Goal: Information Seeking & Learning: Compare options

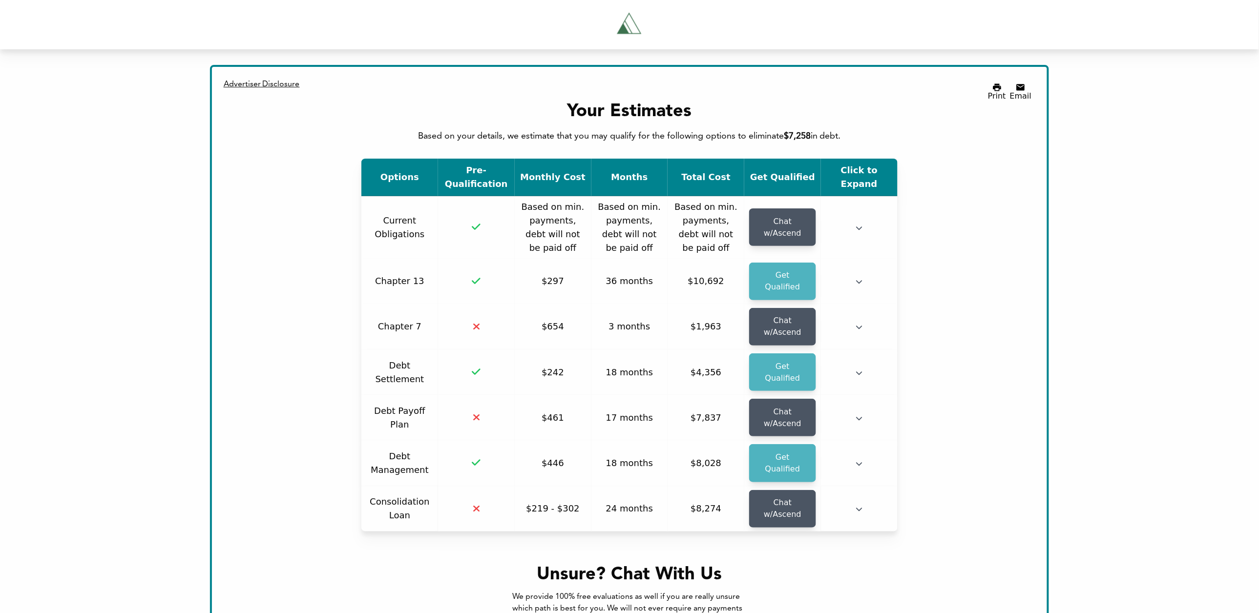
scroll to position [250, 0]
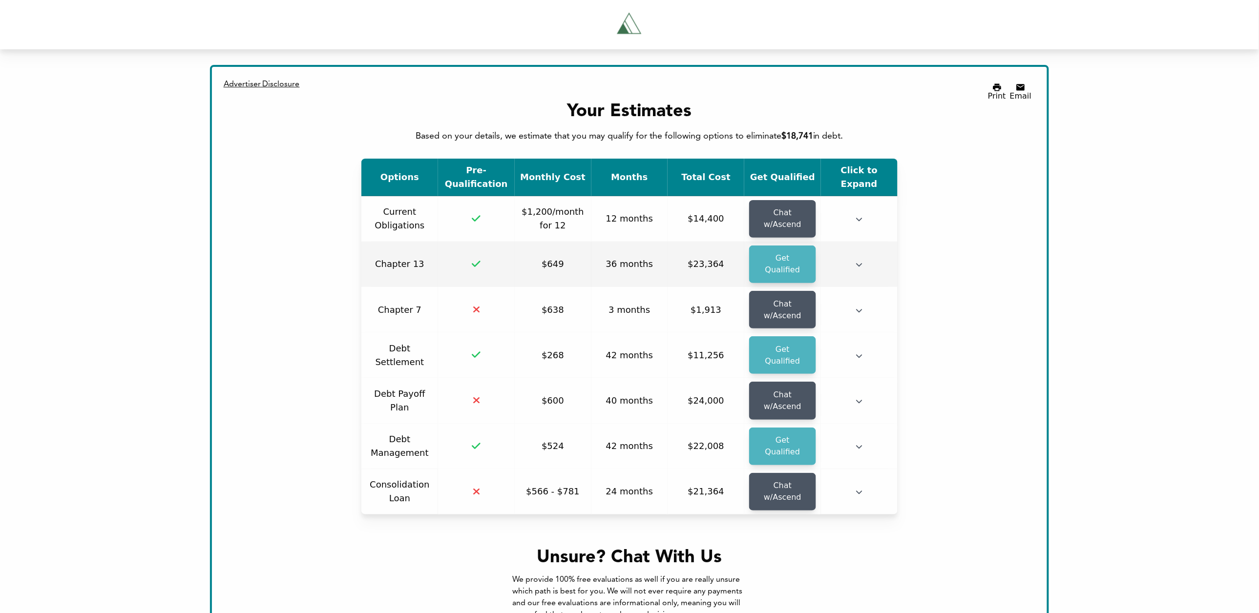
click at [857, 261] on icon "button" at bounding box center [858, 264] width 7 height 7
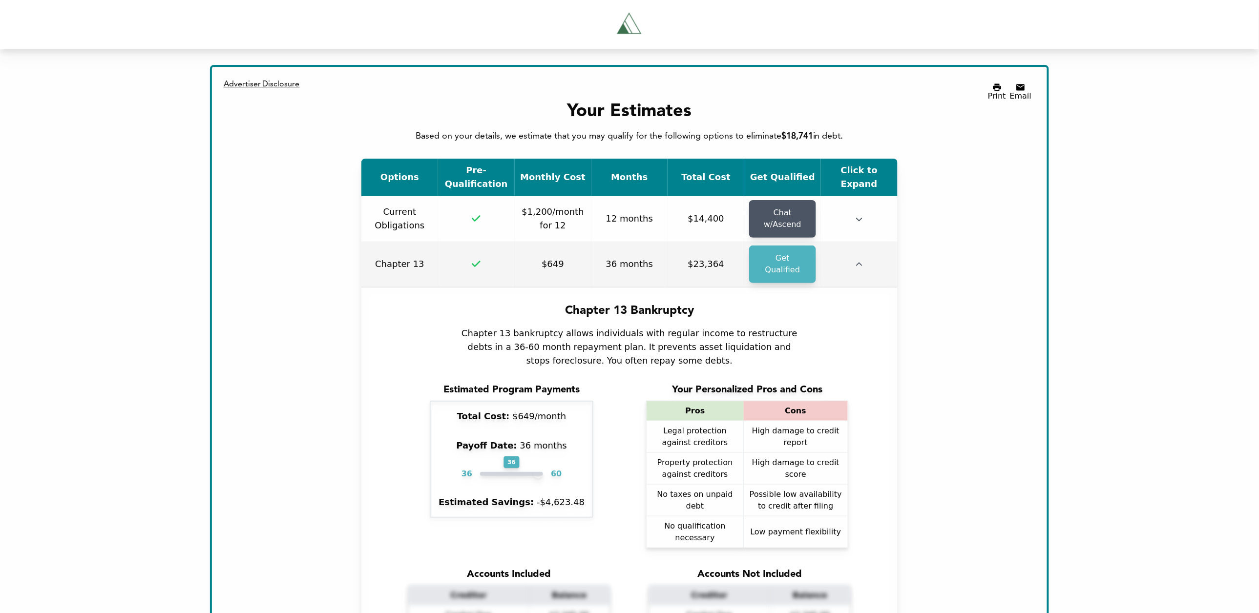
click at [856, 261] on icon "button" at bounding box center [858, 264] width 7 height 7
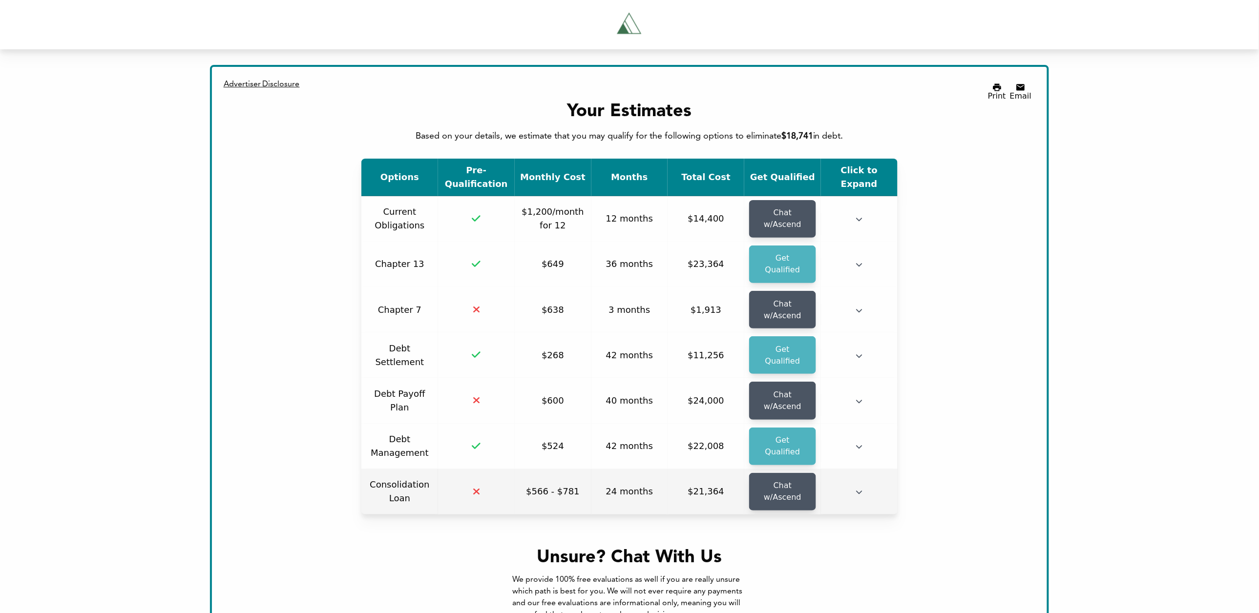
click at [859, 488] on button "button" at bounding box center [858, 493] width 7 height 10
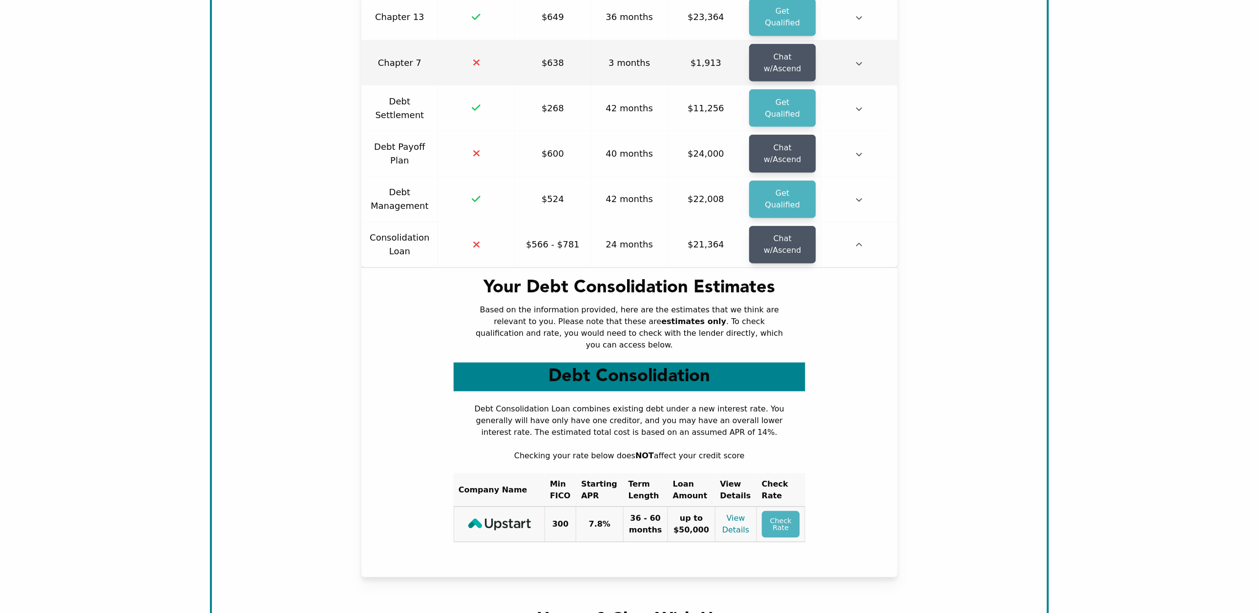
scroll to position [22, 0]
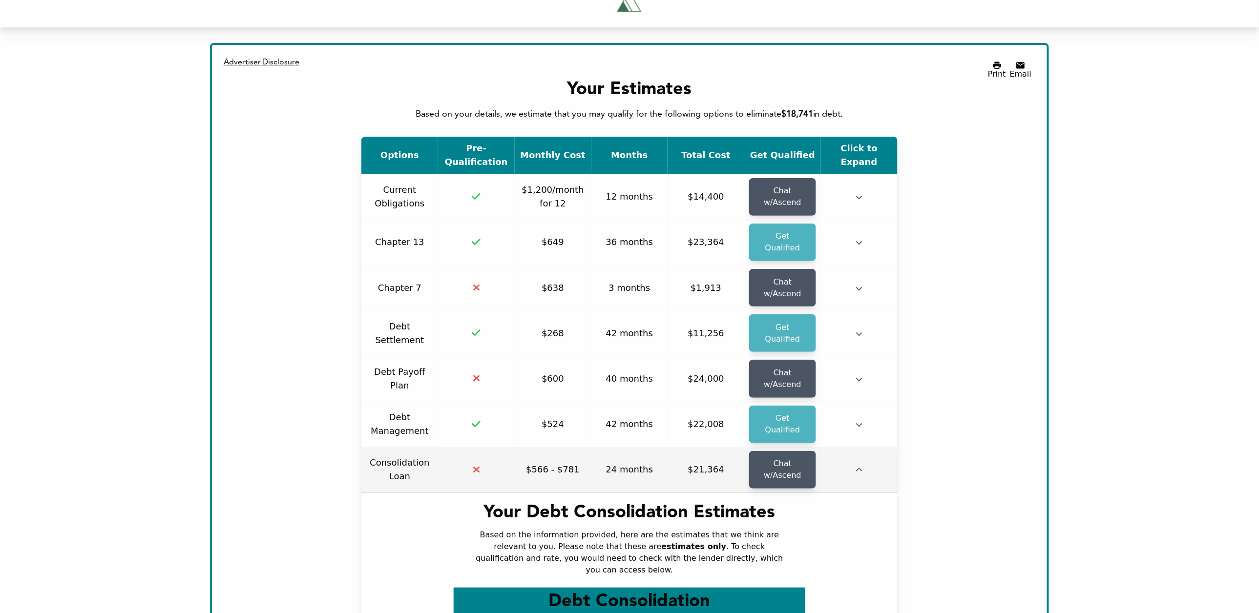
click at [856, 467] on icon "button" at bounding box center [858, 470] width 7 height 7
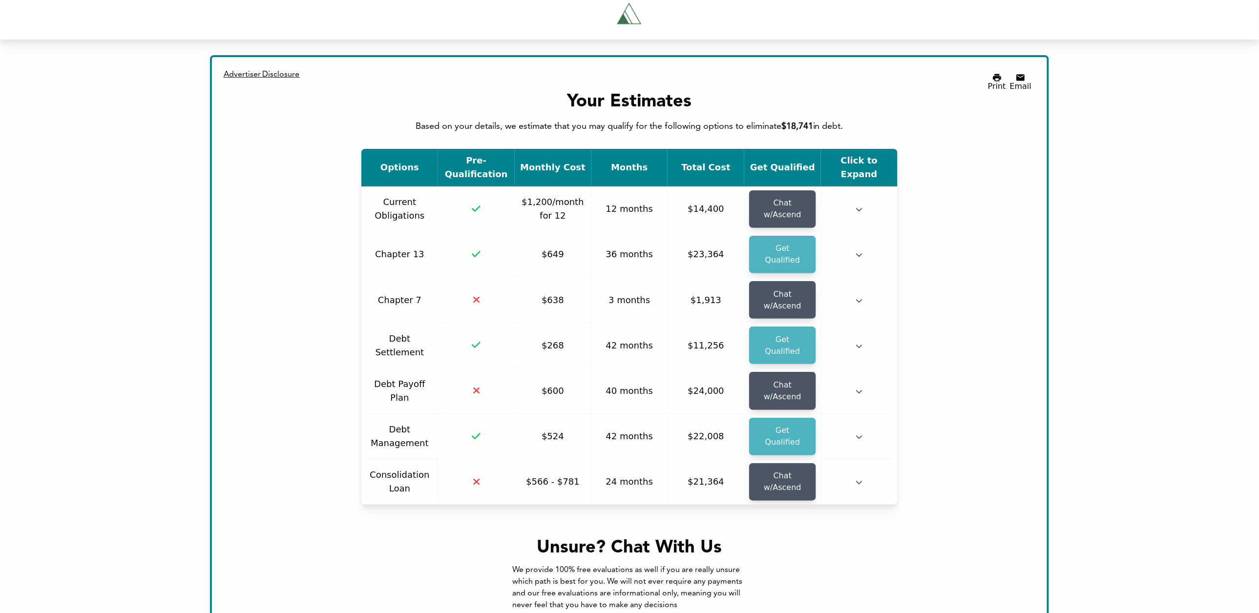
scroll to position [0, 0]
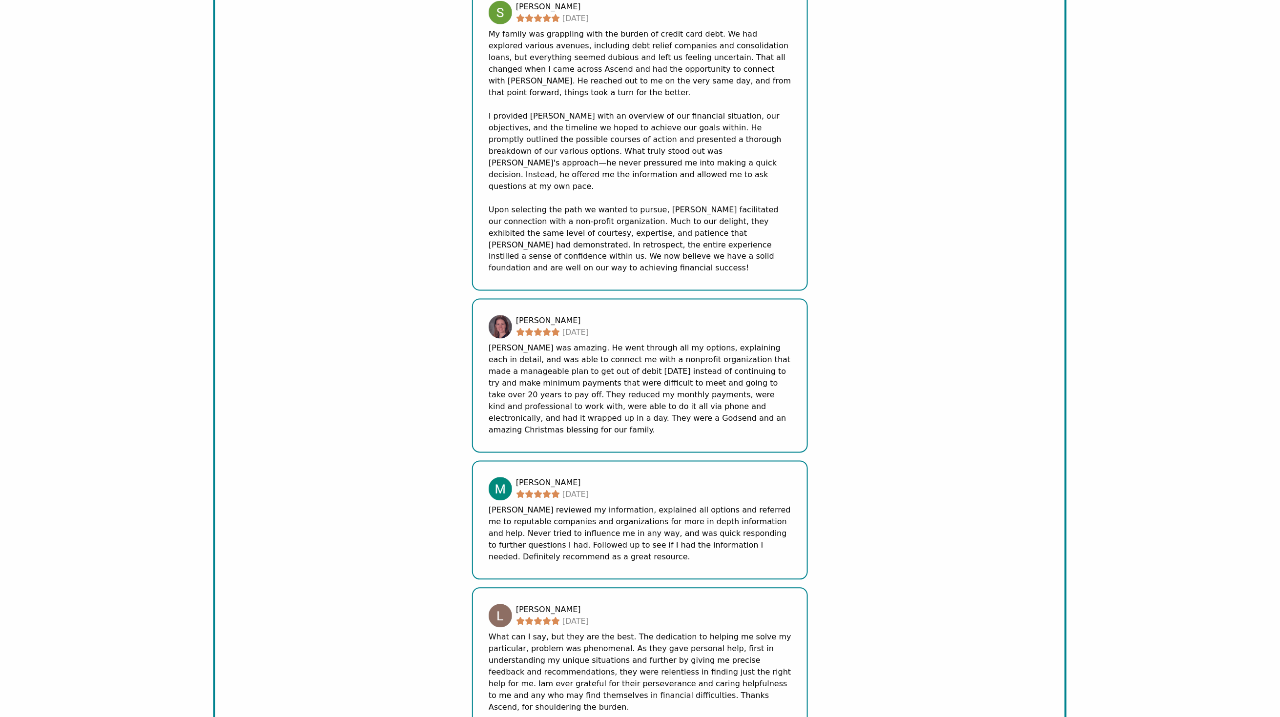
scroll to position [1117, 0]
